Goal: Information Seeking & Learning: Find specific fact

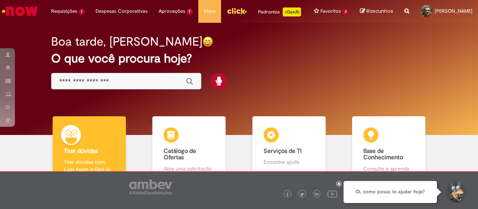
click at [337, 185] on div at bounding box center [339, 184] width 6 height 6
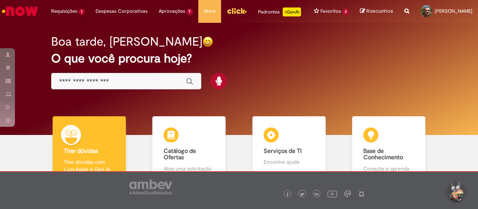
click at [229, 9] on img "Menu Cabeçalho" at bounding box center [237, 10] width 20 height 11
click at [100, 86] on input "Basta digitar aqui" at bounding box center [118, 81] width 119 height 9
type input "****"
click at [187, 85] on icon "Enviar pesquisa" at bounding box center [189, 81] width 7 height 7
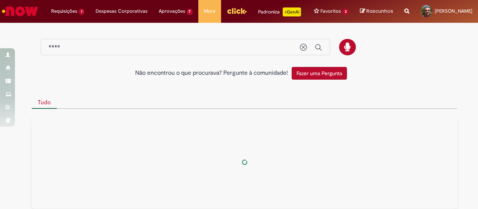
click at [86, 80] on div "Não encontrou o que procurava? Pergunte à comunidade! Fazer uma Pergunta" at bounding box center [239, 73] width 426 height 13
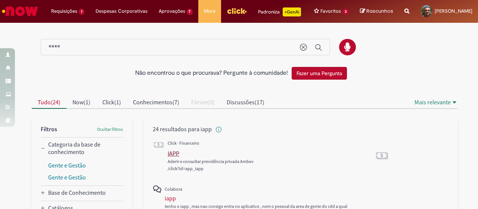
click at [170, 157] on div "IAPP" at bounding box center [174, 152] width 12 height 7
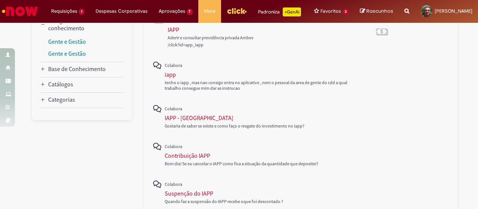
scroll to position [133, 0]
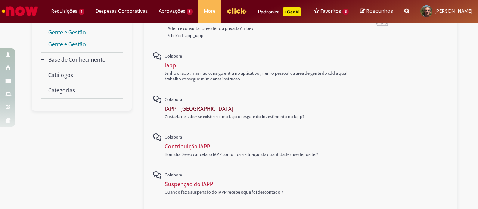
click at [187, 112] on div "IAPP - [GEOGRAPHIC_DATA]" at bounding box center [199, 108] width 69 height 7
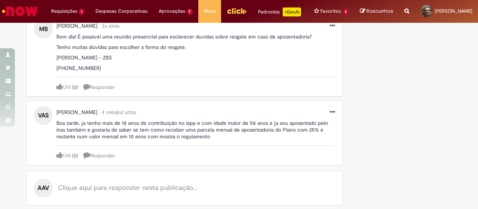
scroll to position [621, 0]
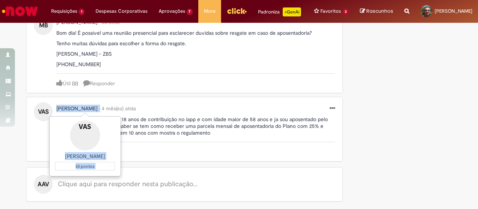
drag, startPoint x: 102, startPoint y: 108, endPoint x: 53, endPoint y: 107, distance: 48.9
click at [53, 107] on div "VAS Valmir Astor Silveira VAS Valmir Astor Silveira 50 pontos • 4 mês(es) atrás…" at bounding box center [188, 133] width 308 height 56
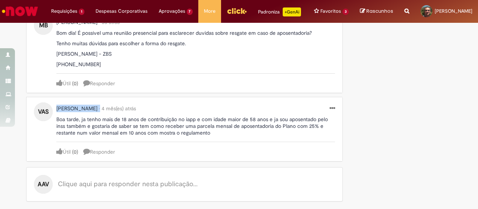
copy span "Valmir Astor Silveira VAS Valmir Astor Silveira 50 pontos •"
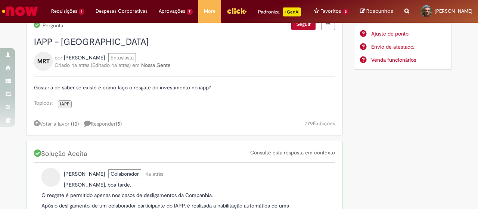
scroll to position [0, 0]
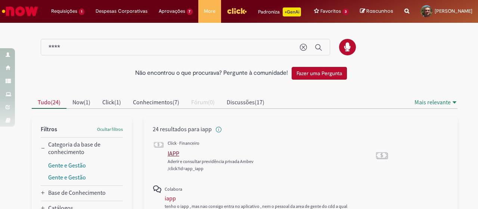
click at [173, 157] on div "IAPP" at bounding box center [174, 152] width 12 height 7
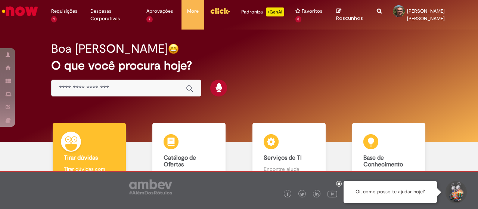
click at [230, 13] on img "Menu Cabeçalho" at bounding box center [220, 10] width 20 height 11
